Goal: Use online tool/utility: Utilize a website feature to perform a specific function

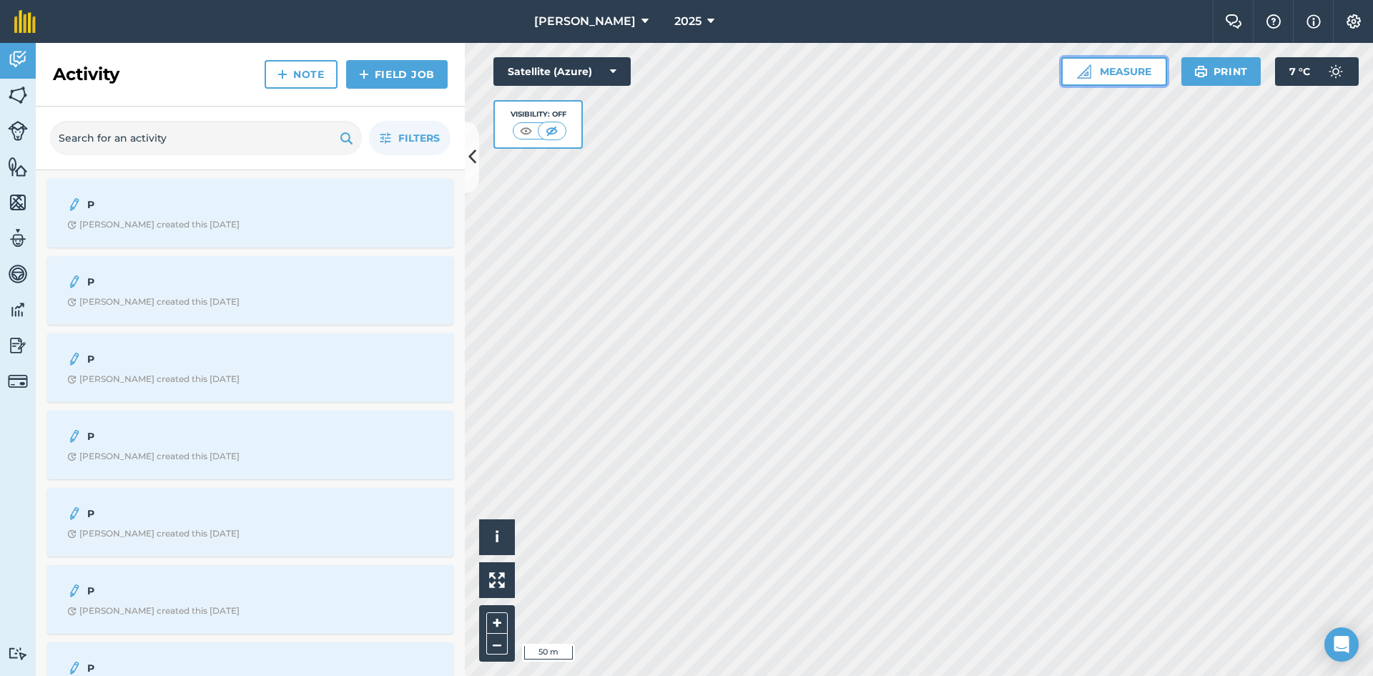
click at [1133, 69] on button "Measure" at bounding box center [1114, 71] width 106 height 29
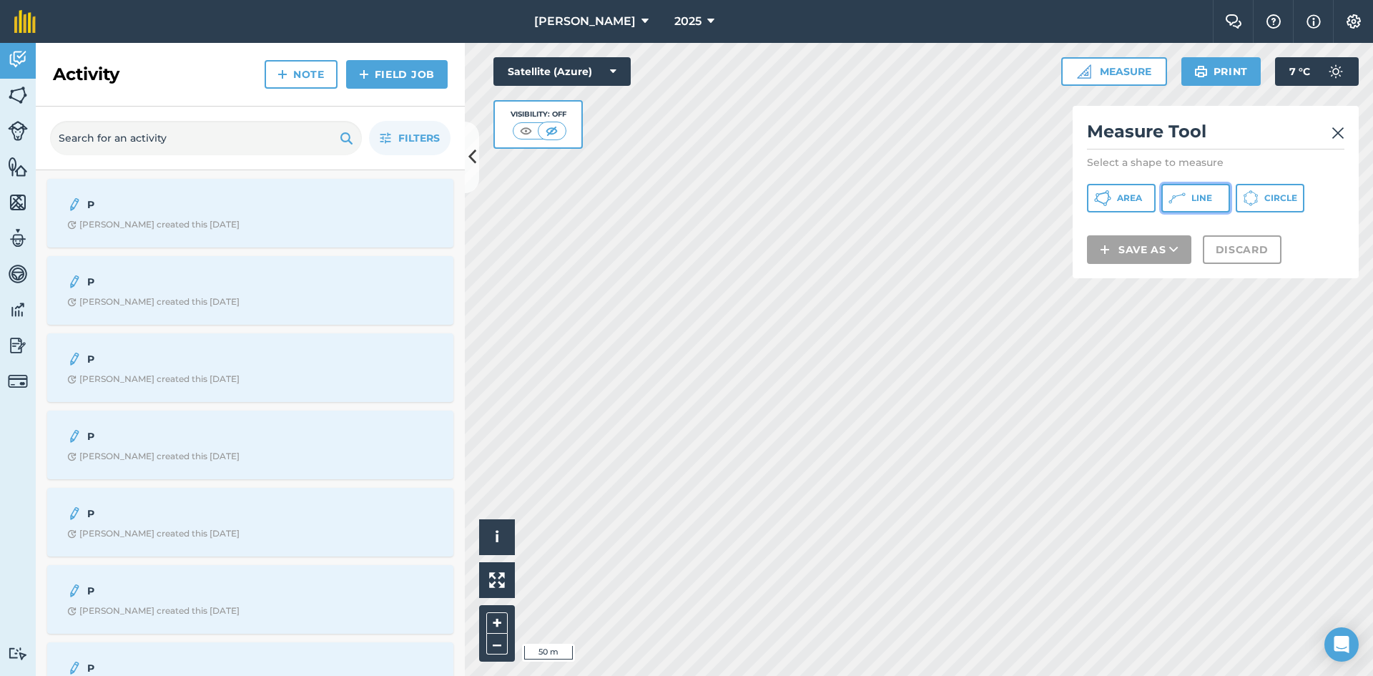
click at [1179, 198] on icon at bounding box center [1177, 198] width 17 height 17
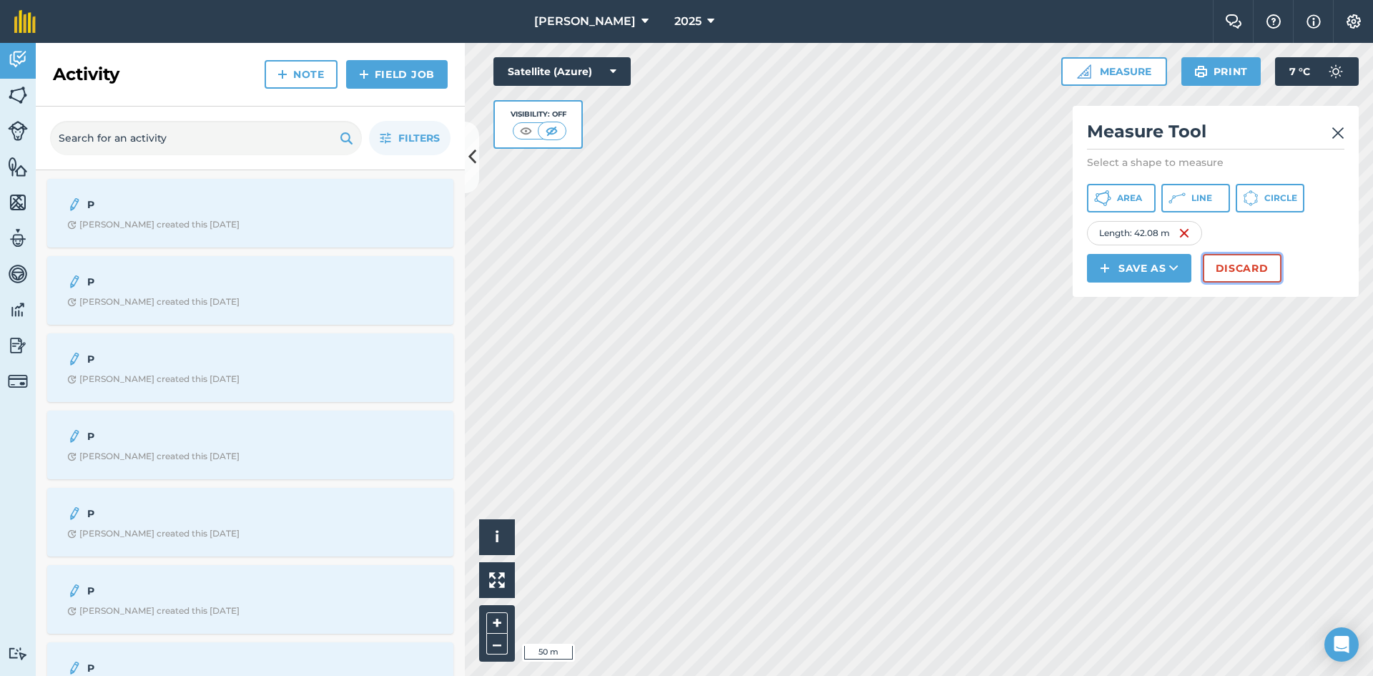
click at [1249, 274] on button "Discard" at bounding box center [1242, 268] width 79 height 29
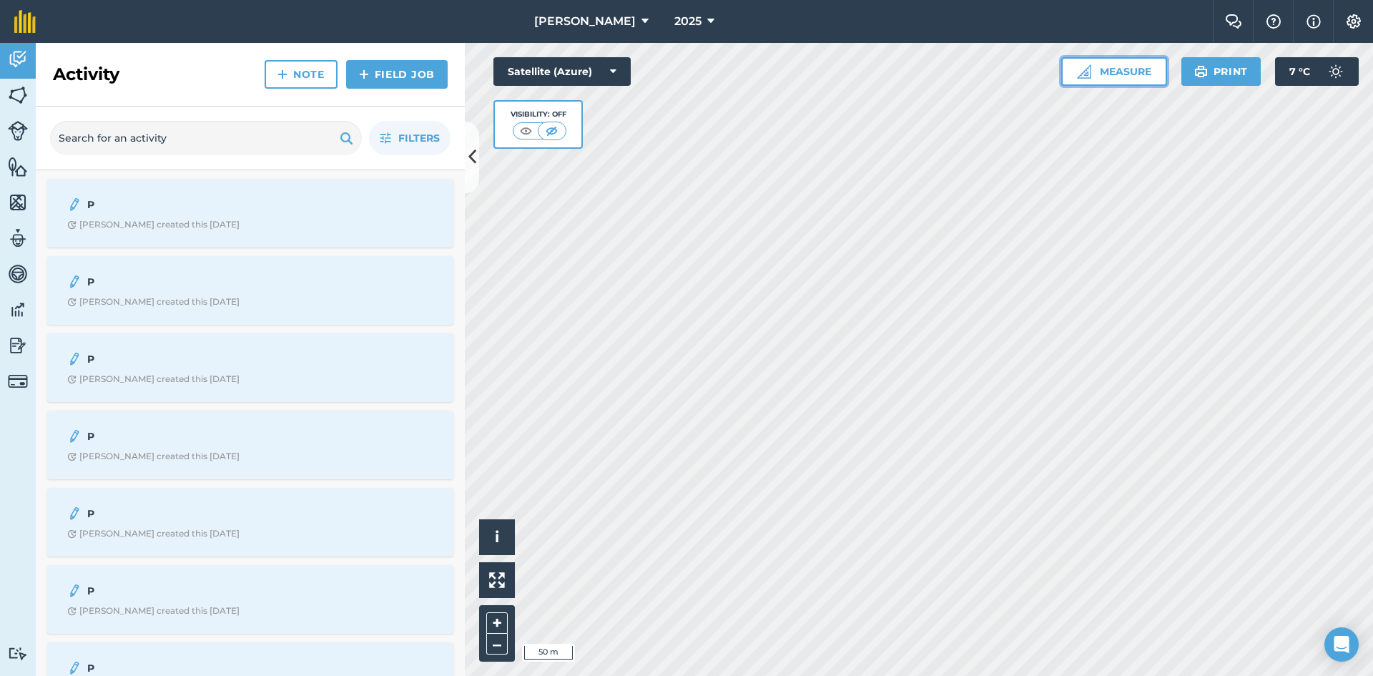
click at [1145, 72] on button "Measure" at bounding box center [1114, 71] width 106 height 29
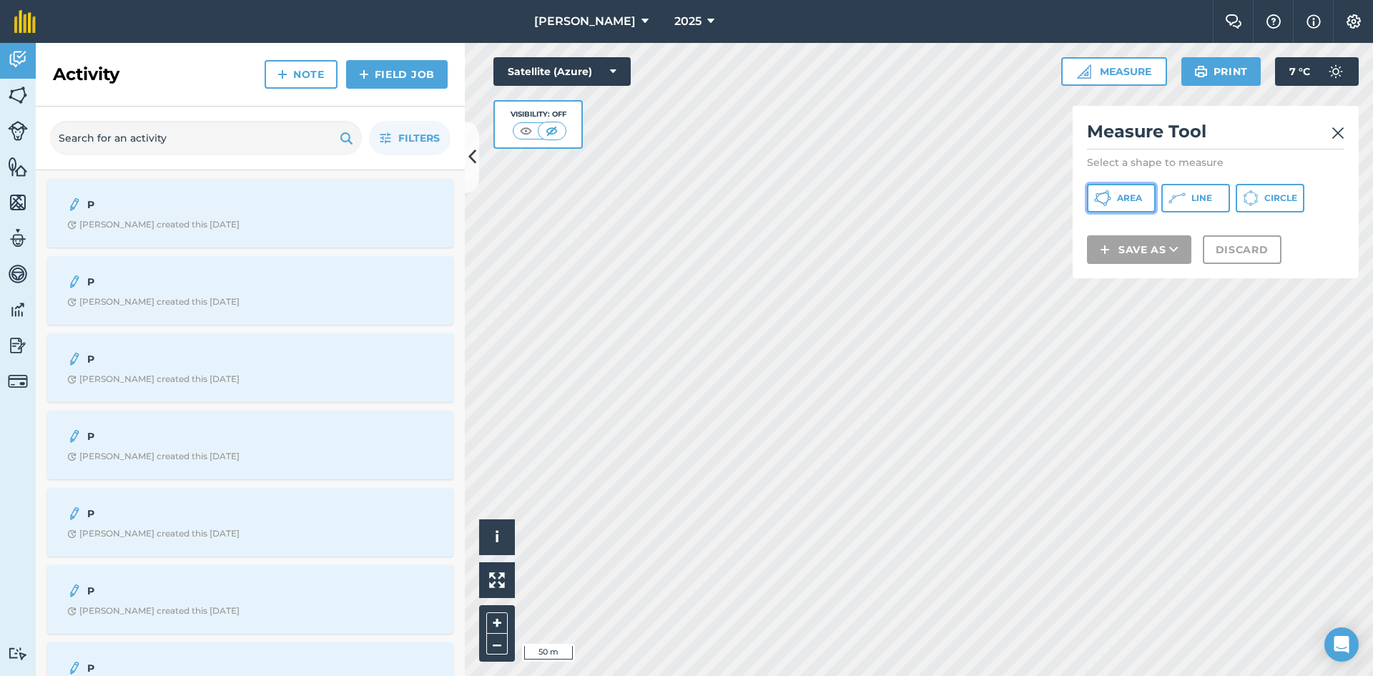
click at [1129, 201] on span "Area" at bounding box center [1129, 197] width 25 height 11
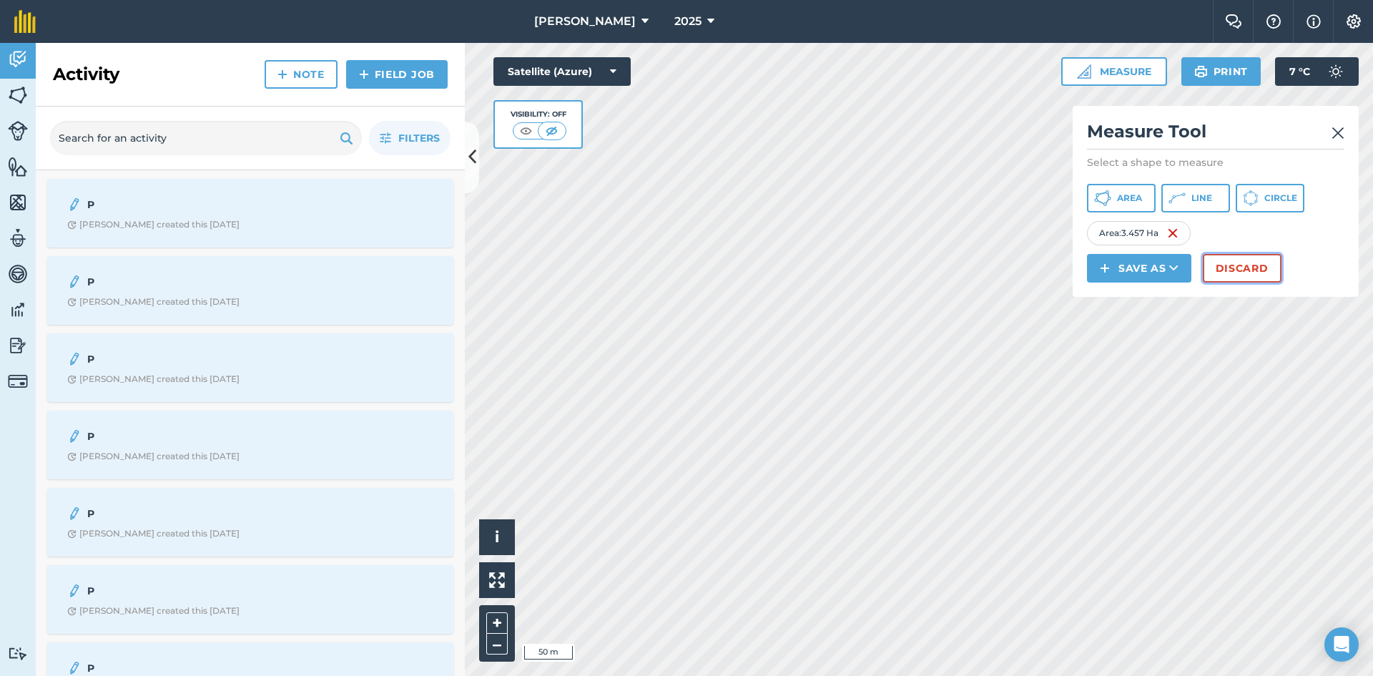
click at [1243, 268] on button "Discard" at bounding box center [1242, 268] width 79 height 29
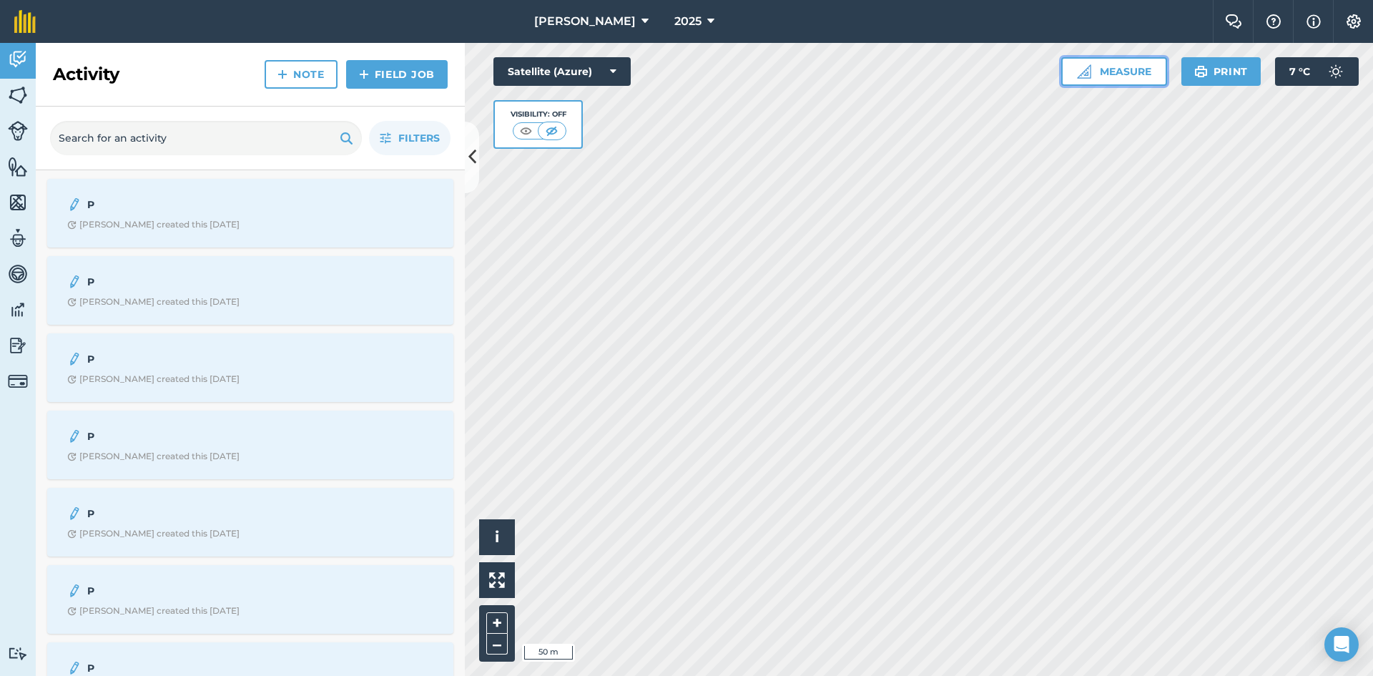
click at [1130, 72] on button "Measure" at bounding box center [1114, 71] width 106 height 29
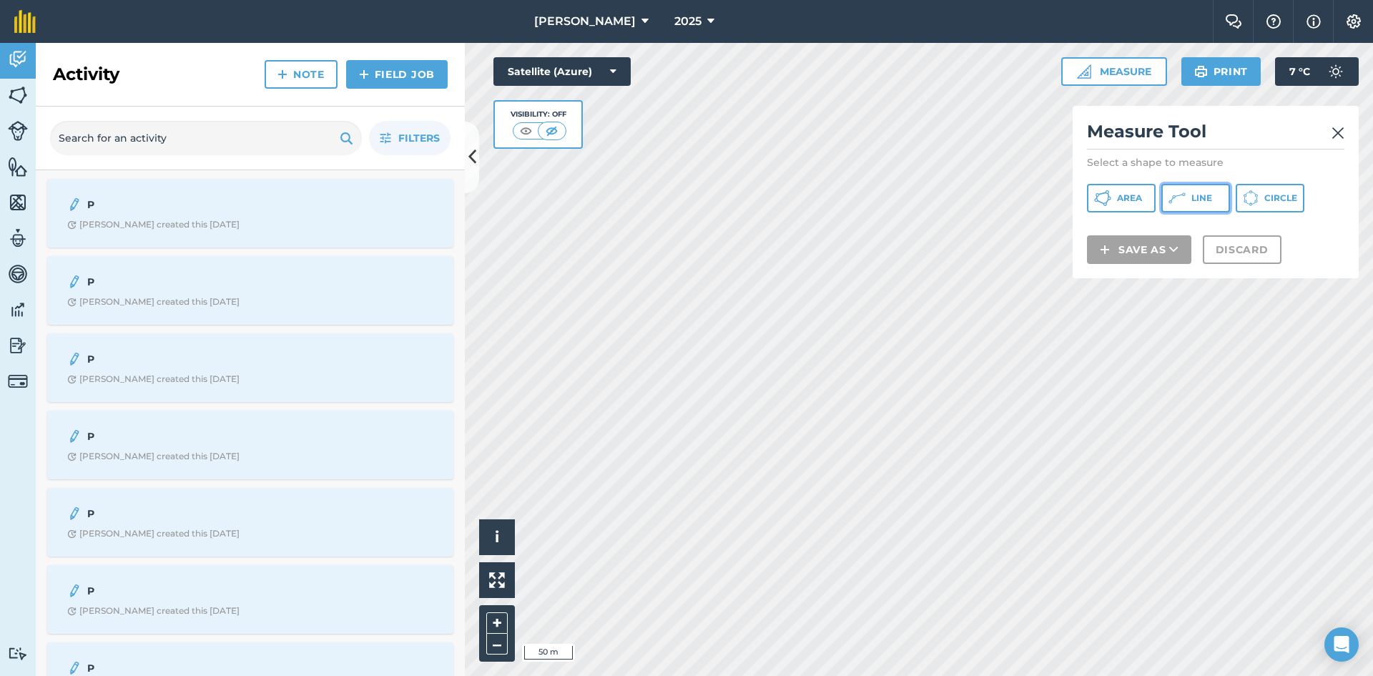
click at [1191, 201] on span "Line" at bounding box center [1201, 197] width 21 height 11
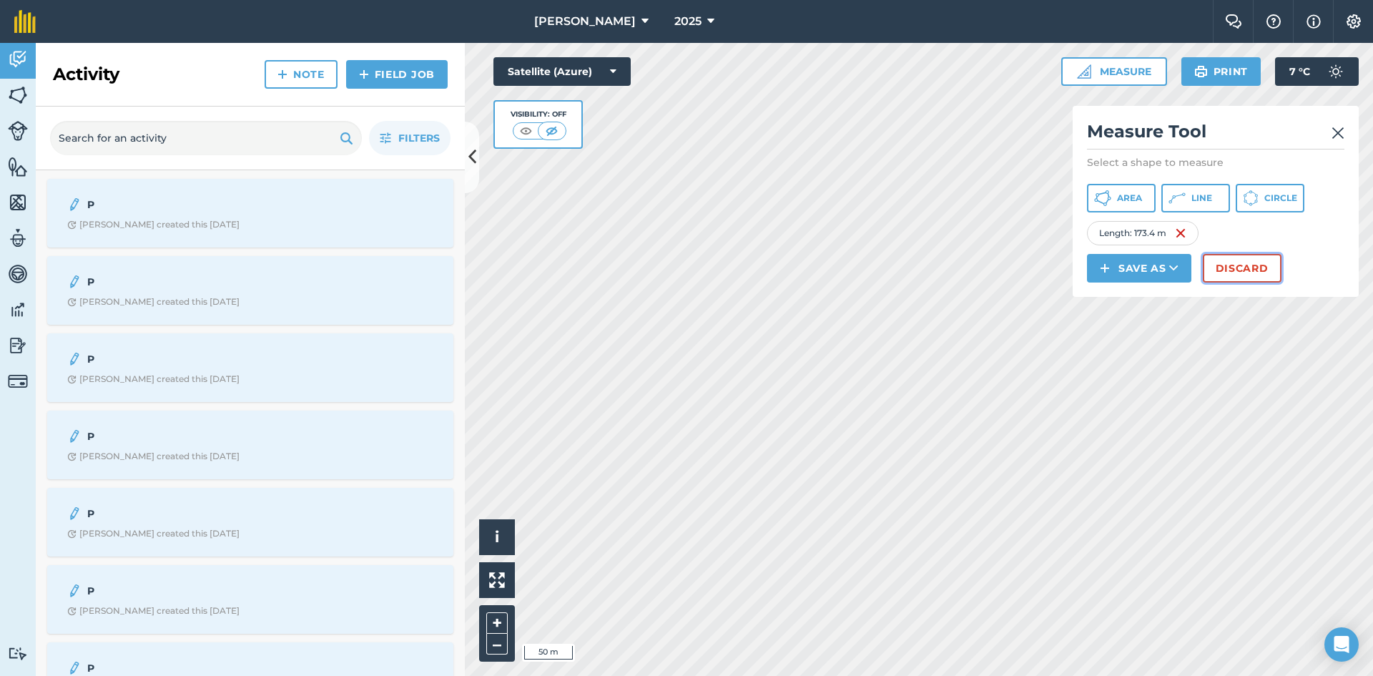
click at [1248, 258] on button "Discard" at bounding box center [1242, 268] width 79 height 29
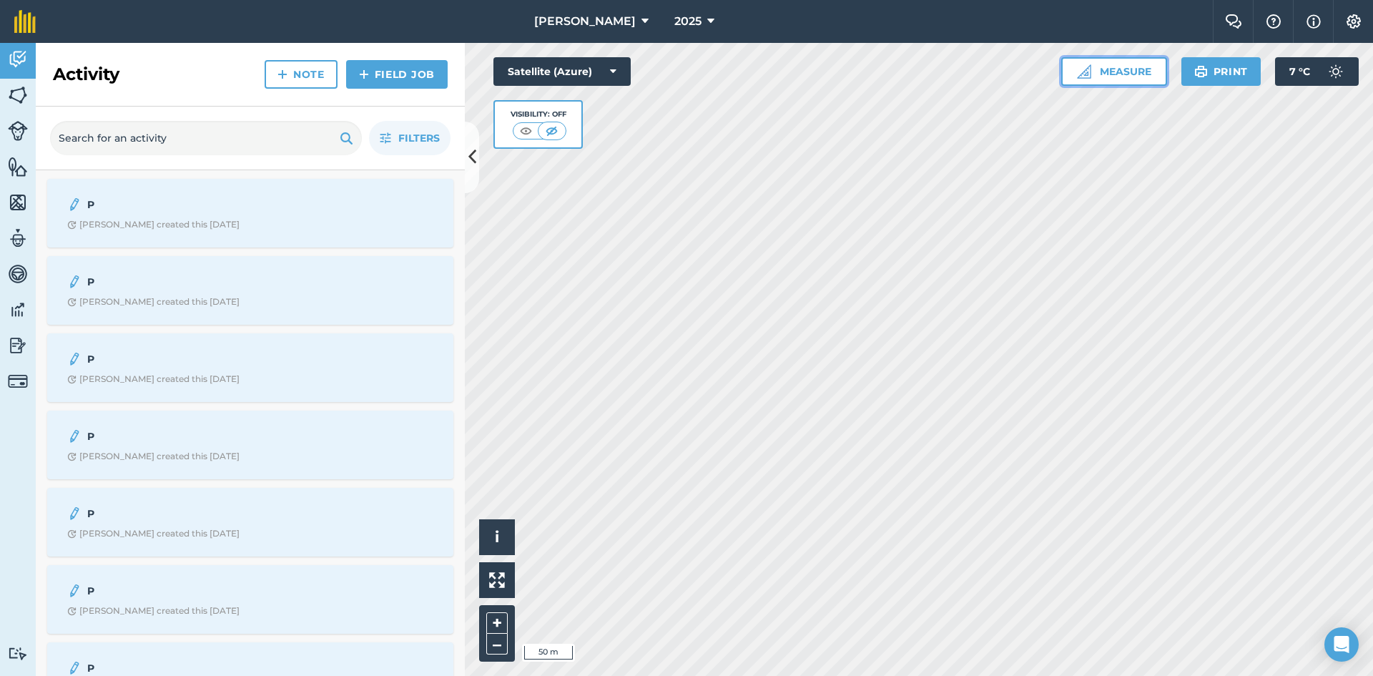
click at [1119, 74] on button "Measure" at bounding box center [1114, 71] width 106 height 29
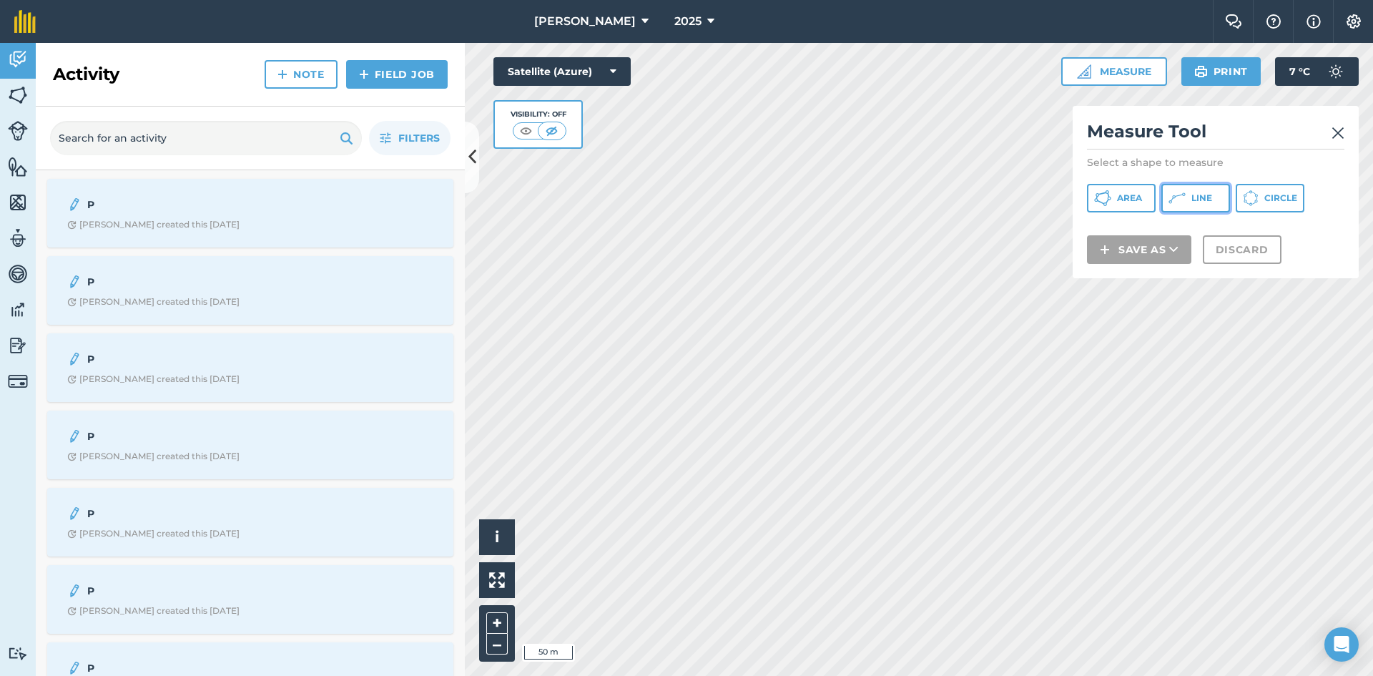
click at [1196, 202] on span "Line" at bounding box center [1201, 197] width 21 height 11
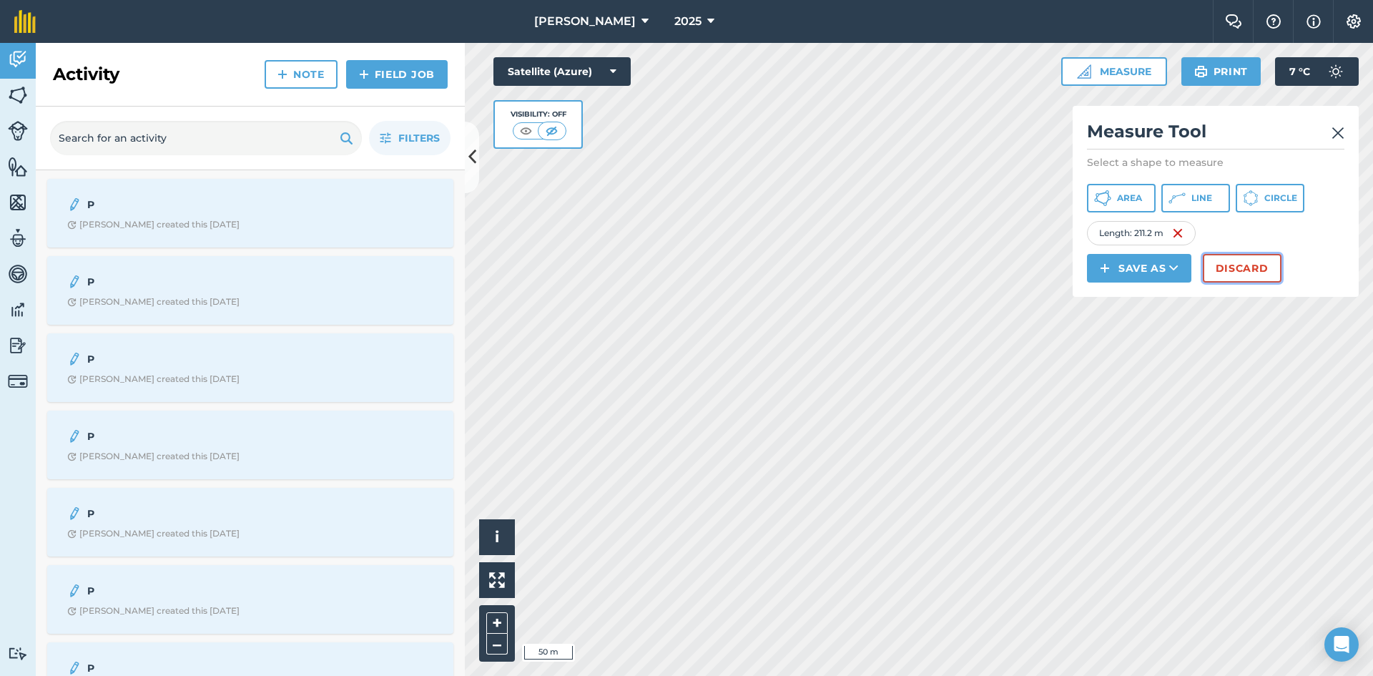
click at [1267, 265] on button "Discard" at bounding box center [1242, 268] width 79 height 29
